Goal: Transaction & Acquisition: Purchase product/service

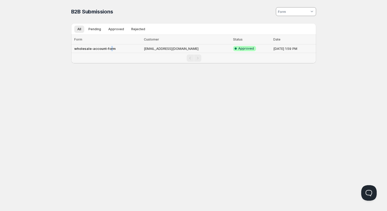
click at [111, 45] on td "wholesale-account-form" at bounding box center [106, 48] width 71 height 9
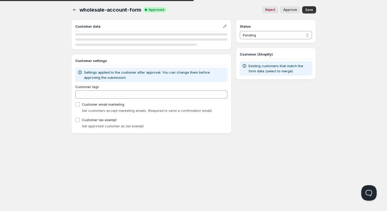
select select "1"
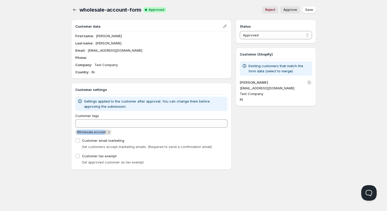
drag, startPoint x: 77, startPoint y: 132, endPoint x: 97, endPoint y: 133, distance: 19.9
click at [104, 133] on span "Wholesale account" at bounding box center [93, 132] width 36 height 5
click at [39, 127] on div "Home Pricing Price lists Checkout Forms Submissions Settings Features Plans who…" at bounding box center [193, 105] width 387 height 211
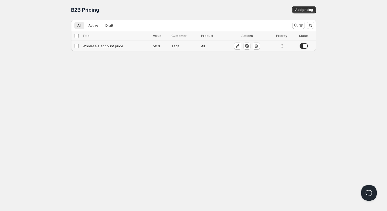
click at [103, 45] on div "Wholesale account price" at bounding box center [116, 45] width 67 height 5
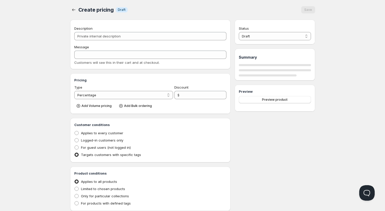
type input "Wholesale account price"
type input "WHOLESALE_ACCOUNT_PRICE"
type input "50"
radio input "true"
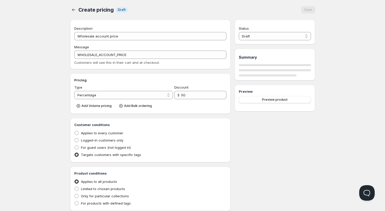
select select "1"
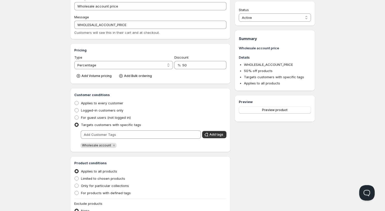
scroll to position [44, 0]
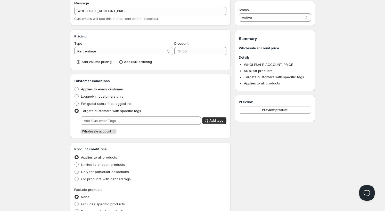
click at [251, 62] on li "WHOLESALE_ACCOUNT_PRICE" at bounding box center [277, 64] width 67 height 5
click at [265, 65] on span "WHOLESALE_ACCOUNT_PRICE" at bounding box center [268, 64] width 49 height 4
click at [74, 47] on select "Percentage Absolute" at bounding box center [123, 51] width 99 height 8
click option "Absolute" at bounding box center [0, 0] width 0 height 0
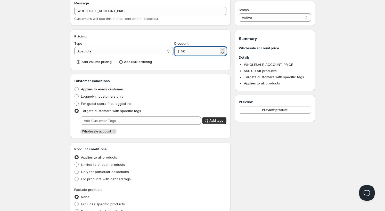
click at [187, 51] on input "50" at bounding box center [200, 51] width 38 height 8
click at [74, 47] on select "Percentage Absolute" at bounding box center [123, 51] width 99 height 8
select select "1"
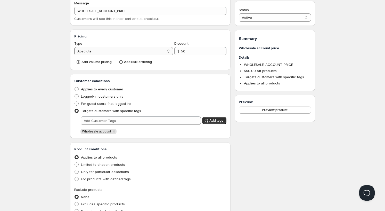
click option "Percentage" at bounding box center [0, 0] width 0 height 0
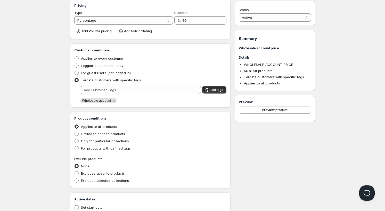
scroll to position [88, 0]
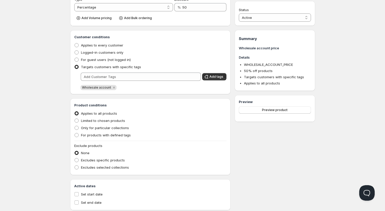
click at [93, 105] on h3 "Product conditions" at bounding box center [150, 104] width 153 height 5
click at [57, 138] on div "Home Pricing Price lists Checkout Forms Submissions Settings Features Plans Who…" at bounding box center [192, 67] width 385 height 311
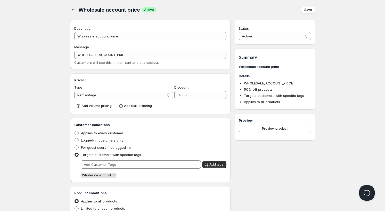
scroll to position [44, 0]
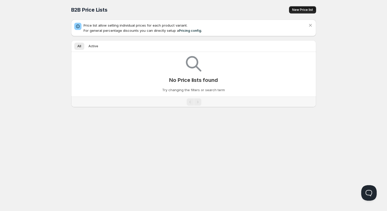
click at [301, 11] on span "New Price list" at bounding box center [302, 10] width 21 height 4
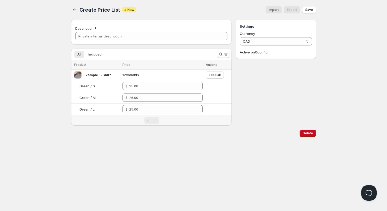
click at [273, 10] on span "Import" at bounding box center [274, 10] width 10 height 4
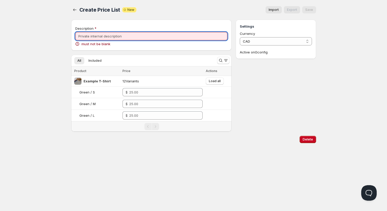
click at [90, 37] on input "Description" at bounding box center [151, 36] width 153 height 8
click at [109, 22] on div "Description must not be blank" at bounding box center [151, 35] width 161 height 31
click at [165, 36] on input "Description" at bounding box center [151, 36] width 153 height 8
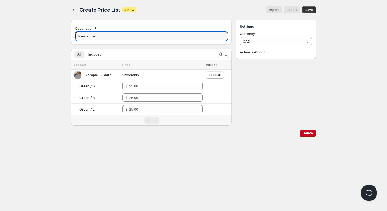
type input "New Price"
click at [273, 46] on div "Currency CAD CAD Active on 0 config" at bounding box center [276, 43] width 72 height 24
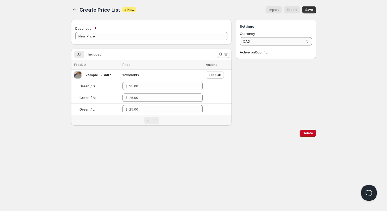
click at [240, 37] on select "CAD" at bounding box center [276, 41] width 72 height 8
click at [277, 9] on span "Import" at bounding box center [274, 10] width 10 height 4
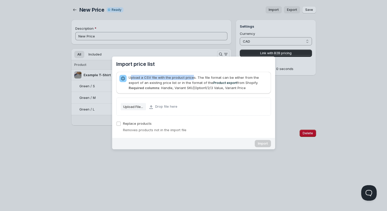
drag, startPoint x: 131, startPoint y: 77, endPoint x: 193, endPoint y: 76, distance: 62.0
click at [193, 76] on div "Upload a CSV file with the product prices. The file format can be either from t…" at bounding box center [198, 82] width 139 height 15
click at [157, 87] on b "Required columns" at bounding box center [144, 88] width 31 height 4
click at [214, 82] on link "Product export" at bounding box center [225, 83] width 24 height 4
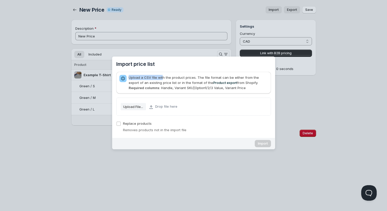
drag, startPoint x: 129, startPoint y: 77, endPoint x: 162, endPoint y: 76, distance: 32.5
click at [162, 76] on div "Upload a CSV file with the product prices. The file format can be either from t…" at bounding box center [198, 82] width 139 height 15
click at [161, 88] on div "Upload a CSV file with the product prices. The file format can be either from t…" at bounding box center [198, 82] width 139 height 15
drag, startPoint x: 243, startPoint y: 89, endPoint x: 223, endPoint y: 88, distance: 20.1
click at [223, 88] on div "Upload a CSV file with the product prices. The file format can be either from t…" at bounding box center [198, 82] width 139 height 15
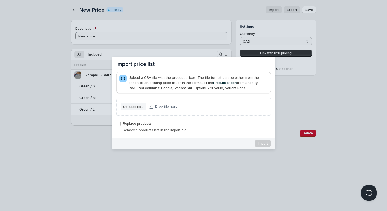
click at [218, 79] on div "Upload a CSV file with the product prices. The file format can be either from t…" at bounding box center [198, 82] width 139 height 15
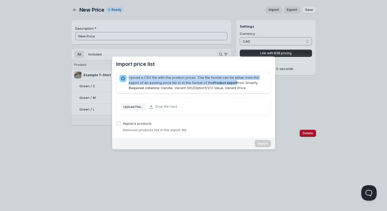
click at [218, 79] on div "Upload a CSV file with the product prices. The file format can be either from t…" at bounding box center [198, 82] width 139 height 15
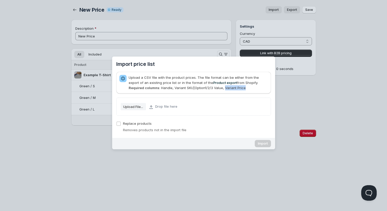
drag, startPoint x: 223, startPoint y: 86, endPoint x: 245, endPoint y: 87, distance: 21.4
click at [245, 87] on div "Upload a CSV file with the product prices. The file format can be either from t…" at bounding box center [198, 82] width 139 height 15
click at [181, 24] on div "Import price list" at bounding box center [193, 105] width 387 height 211
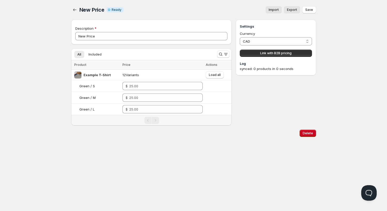
click at [275, 9] on span "Import" at bounding box center [274, 10] width 10 height 4
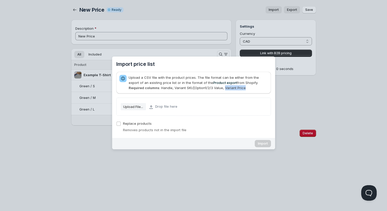
drag, startPoint x: 223, startPoint y: 86, endPoint x: 244, endPoint y: 87, distance: 21.2
click at [244, 87] on div "Upload a CSV file with the product prices. The file format can be either from t…" at bounding box center [198, 82] width 139 height 15
click at [0, 0] on h2 "Import price list" at bounding box center [0, 0] width 0 height 0
click at [346, 49] on div "Import price list" at bounding box center [193, 105] width 387 height 211
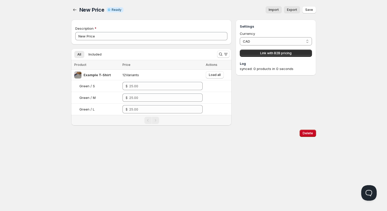
click at [273, 9] on span "Import" at bounding box center [274, 10] width 10 height 4
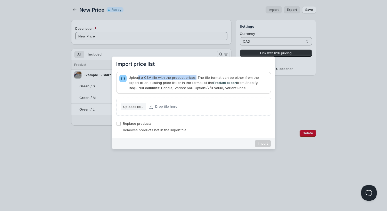
drag, startPoint x: 138, startPoint y: 78, endPoint x: 195, endPoint y: 78, distance: 56.5
click at [195, 78] on div "Upload a CSV file with the product prices. The file format can be either from t…" at bounding box center [198, 82] width 139 height 15
click at [341, 89] on div "Import price list" at bounding box center [193, 105] width 387 height 211
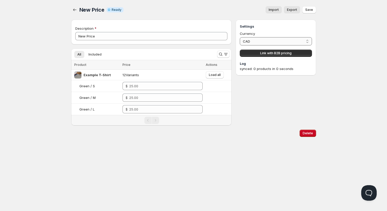
click at [240, 37] on select "CAD" at bounding box center [276, 41] width 72 height 8
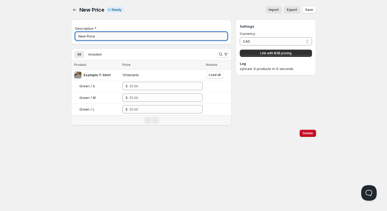
click at [112, 33] on input "New Price" at bounding box center [151, 36] width 153 height 8
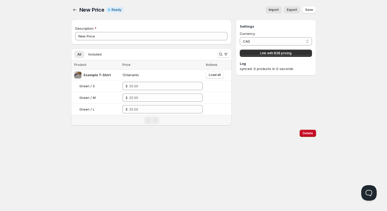
click at [108, 23] on div "Description New Price" at bounding box center [151, 32] width 161 height 25
click at [95, 54] on span "Included" at bounding box center [95, 54] width 13 height 4
click at [77, 53] on button "All" at bounding box center [79, 54] width 10 height 7
click at [79, 56] on span "All" at bounding box center [79, 54] width 4 height 4
click at [213, 72] on button "Load all" at bounding box center [215, 74] width 18 height 7
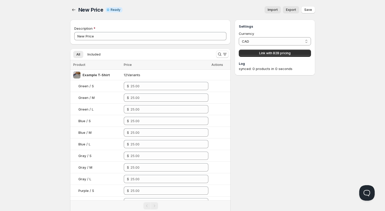
click at [39, 76] on div "Home Pricing Price lists Checkout Forms Submissions Settings Features Plans New…" at bounding box center [192, 129] width 385 height 258
click at [94, 55] on span "Included" at bounding box center [93, 54] width 13 height 4
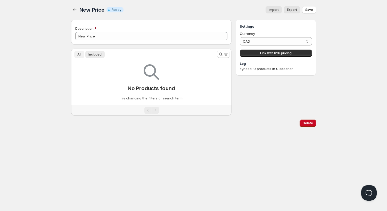
click at [76, 56] on button "All" at bounding box center [79, 54] width 10 height 7
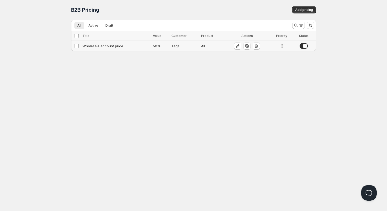
click at [115, 46] on div "Wholesale account price" at bounding box center [116, 45] width 67 height 5
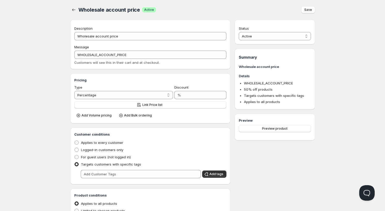
type input "Wholesale account price"
type input "WHOLESALE_ACCOUNT_PRICE"
type input "50"
radio input "true"
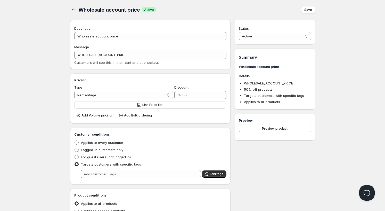
select select "1"
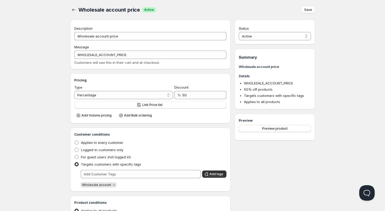
click at [336, 74] on div "Home Pricing Price lists Checkout Forms Submissions Settings Features Plans Who…" at bounding box center [192, 160] width 385 height 320
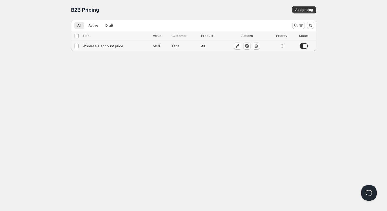
click at [92, 46] on div "Wholesale account price" at bounding box center [116, 45] width 67 height 5
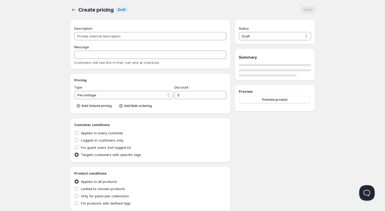
type input "Wholesale account price"
type input "WHOLESALE_ACCOUNT_PRICE"
type input "50"
radio input "true"
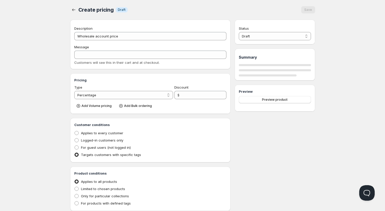
select select "1"
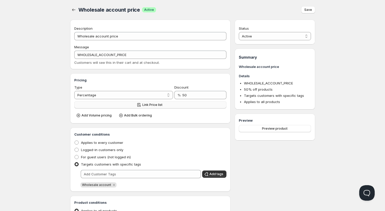
click at [152, 105] on span "Link Price list" at bounding box center [152, 105] width 20 height 4
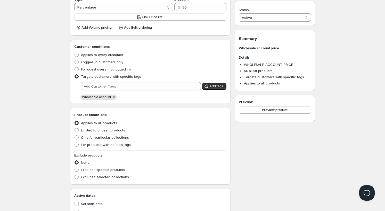
scroll to position [44, 0]
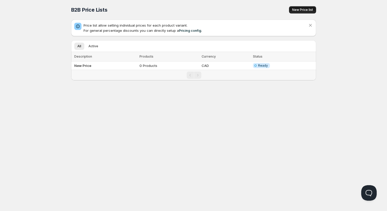
click at [304, 10] on span "New Price list" at bounding box center [302, 10] width 21 height 4
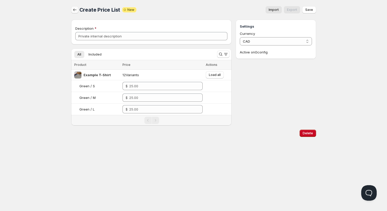
click at [73, 9] on icon "button" at bounding box center [74, 9] width 5 height 5
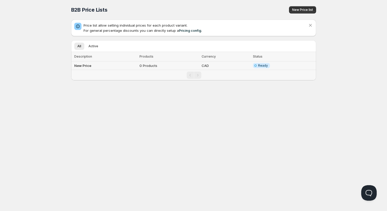
click at [137, 66] on td "New Price" at bounding box center [104, 65] width 67 height 9
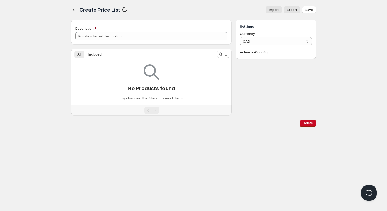
type input "New Price"
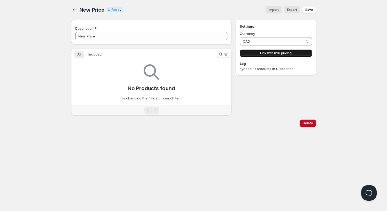
click at [257, 54] on button "Link with B2B pricing" at bounding box center [276, 53] width 72 height 7
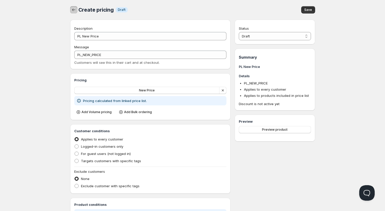
click at [75, 11] on icon "button" at bounding box center [73, 9] width 5 height 5
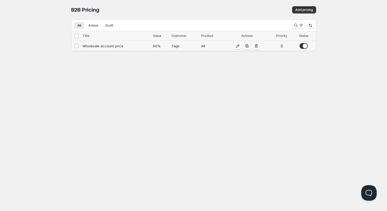
click at [123, 44] on div "Wholesale account price" at bounding box center [116, 45] width 67 height 5
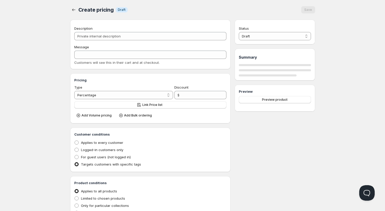
type input "Wholesale account price"
type input "WHOLESALE_ACCOUNT_PRICE"
type input "50"
radio input "true"
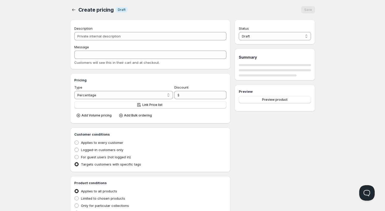
select select "1"
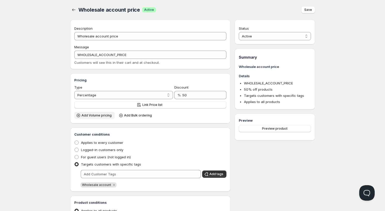
click at [93, 116] on span "Add Volume pricing" at bounding box center [97, 115] width 30 height 4
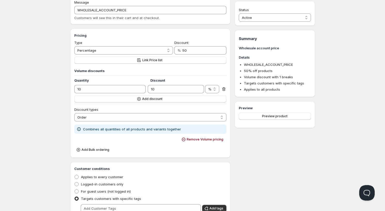
scroll to position [44, 0]
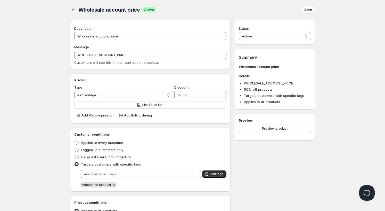
click at [273, 3] on div "Wholesale account price. This page is ready Wholesale account price Success Act…" at bounding box center [192, 10] width 245 height 20
click at [71, 10] on icon "button" at bounding box center [73, 9] width 5 height 5
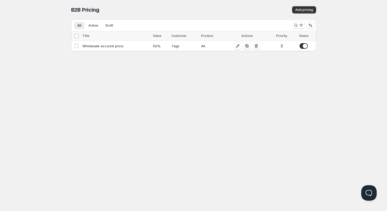
click at [210, 82] on div "Home Pricing Price lists Checkout Forms Submissions Settings Features Plans B2B…" at bounding box center [193, 105] width 387 height 211
click at [299, 5] on div "B2B Pricing. This page is ready B2B Pricing Add pricing" at bounding box center [193, 10] width 245 height 20
click at [300, 9] on span "Add pricing" at bounding box center [305, 10] width 18 height 4
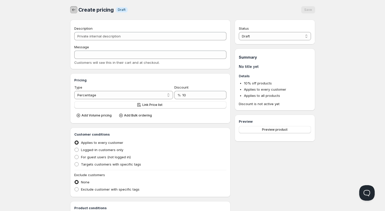
click at [75, 12] on icon "button" at bounding box center [73, 9] width 5 height 5
